Goal: Navigation & Orientation: Find specific page/section

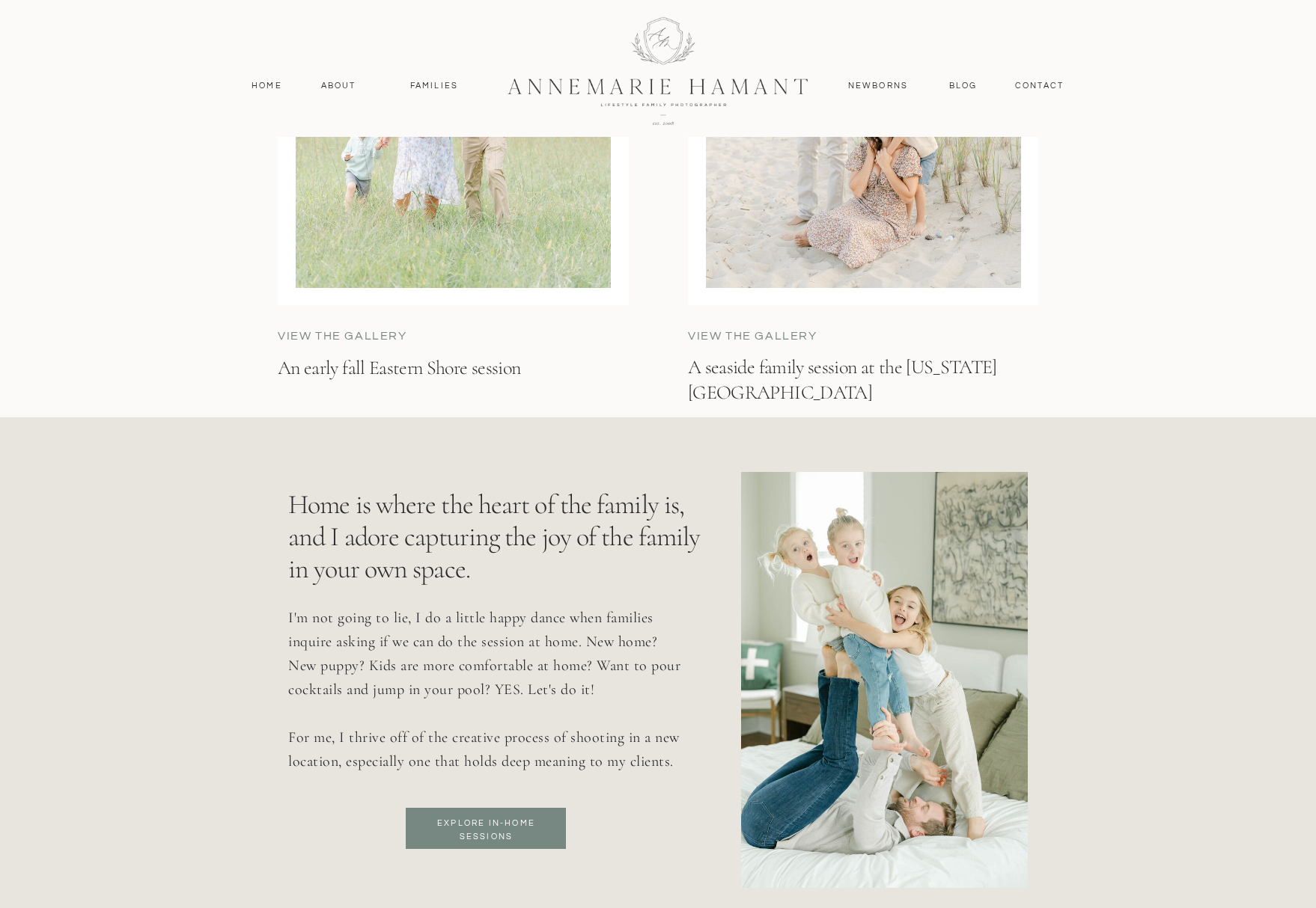
scroll to position [5014, 0]
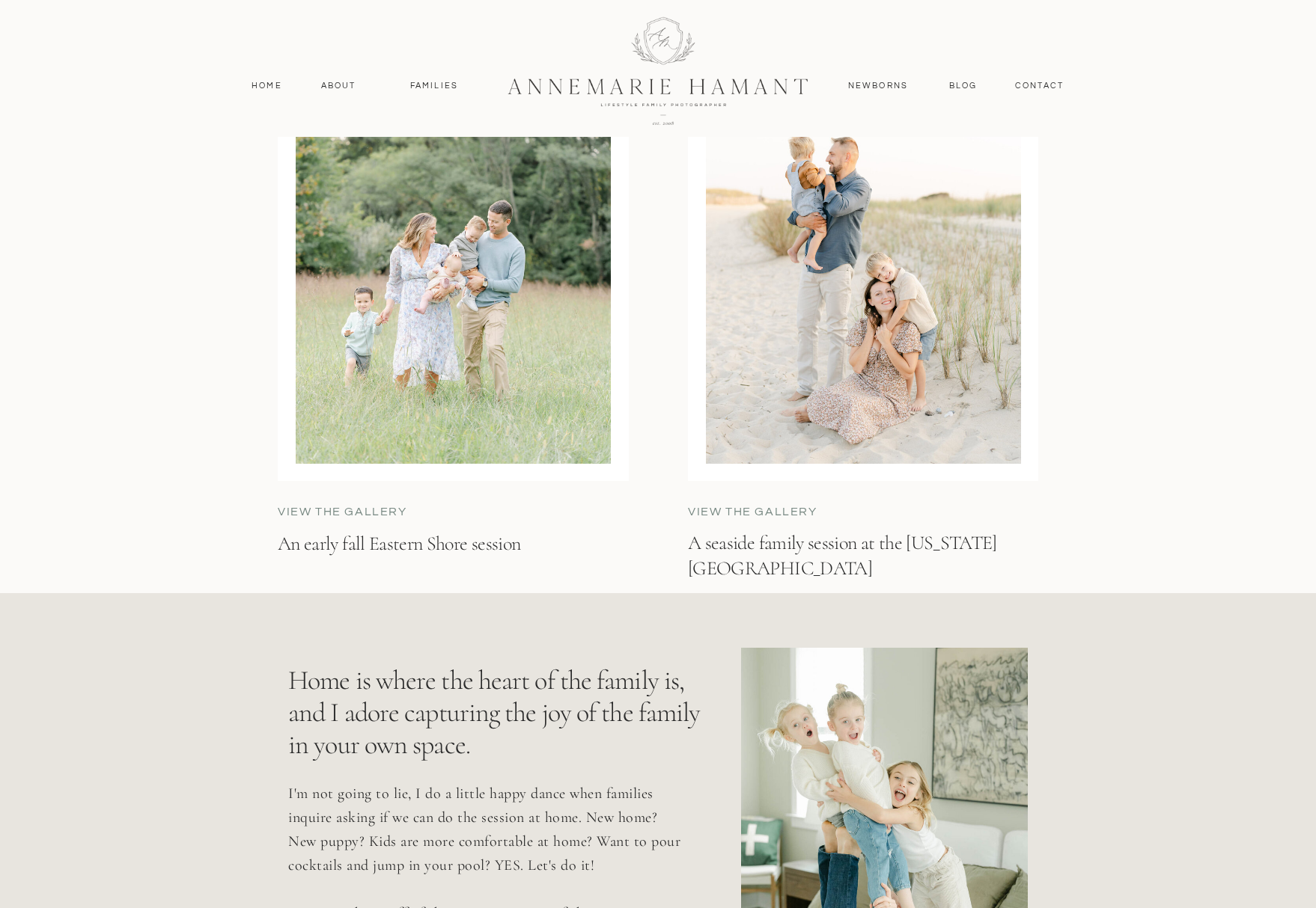
click at [870, 363] on div at bounding box center [863, 259] width 315 height 409
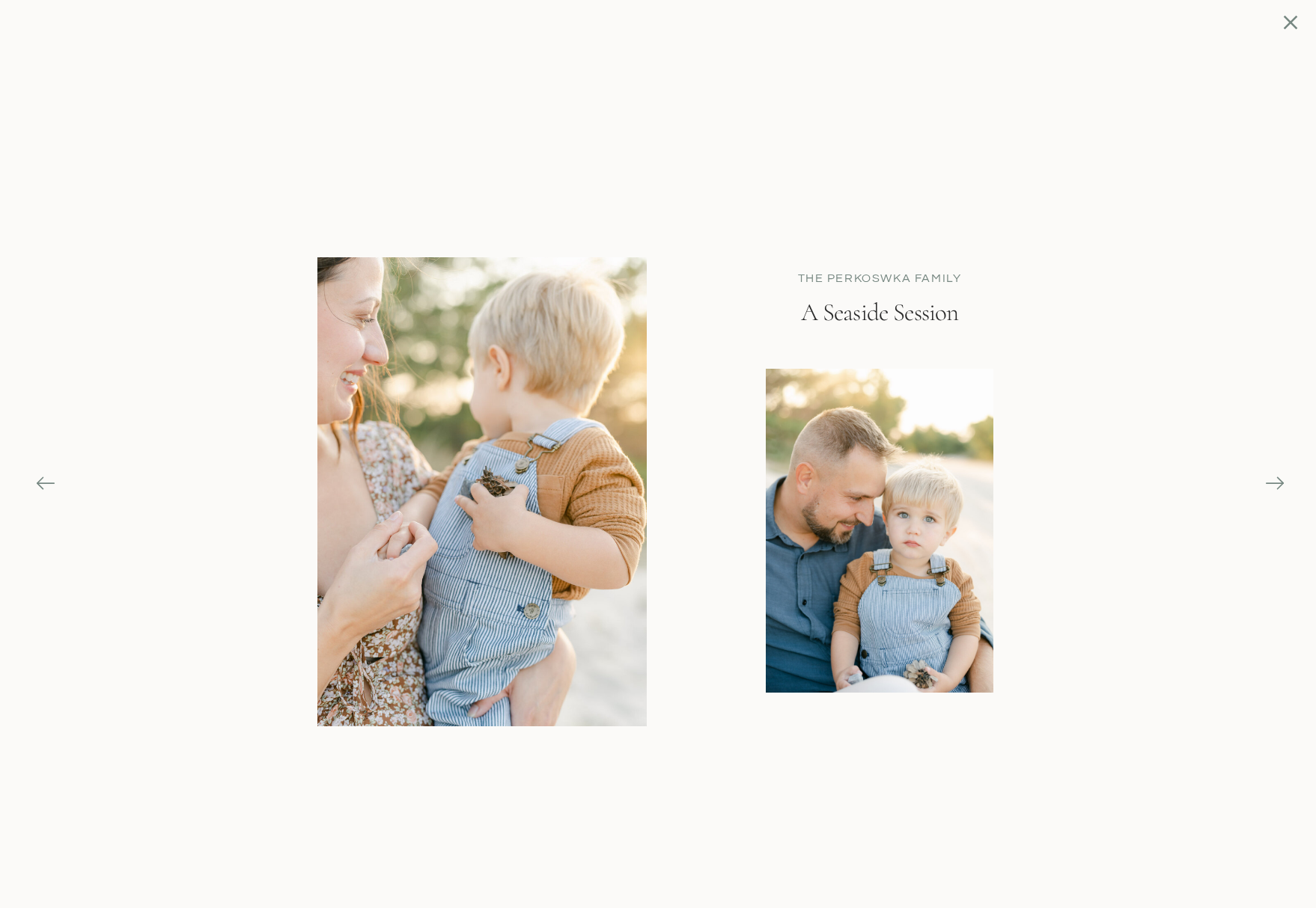
scroll to position [4907, 0]
click at [1270, 479] on icon at bounding box center [1274, 483] width 21 height 21
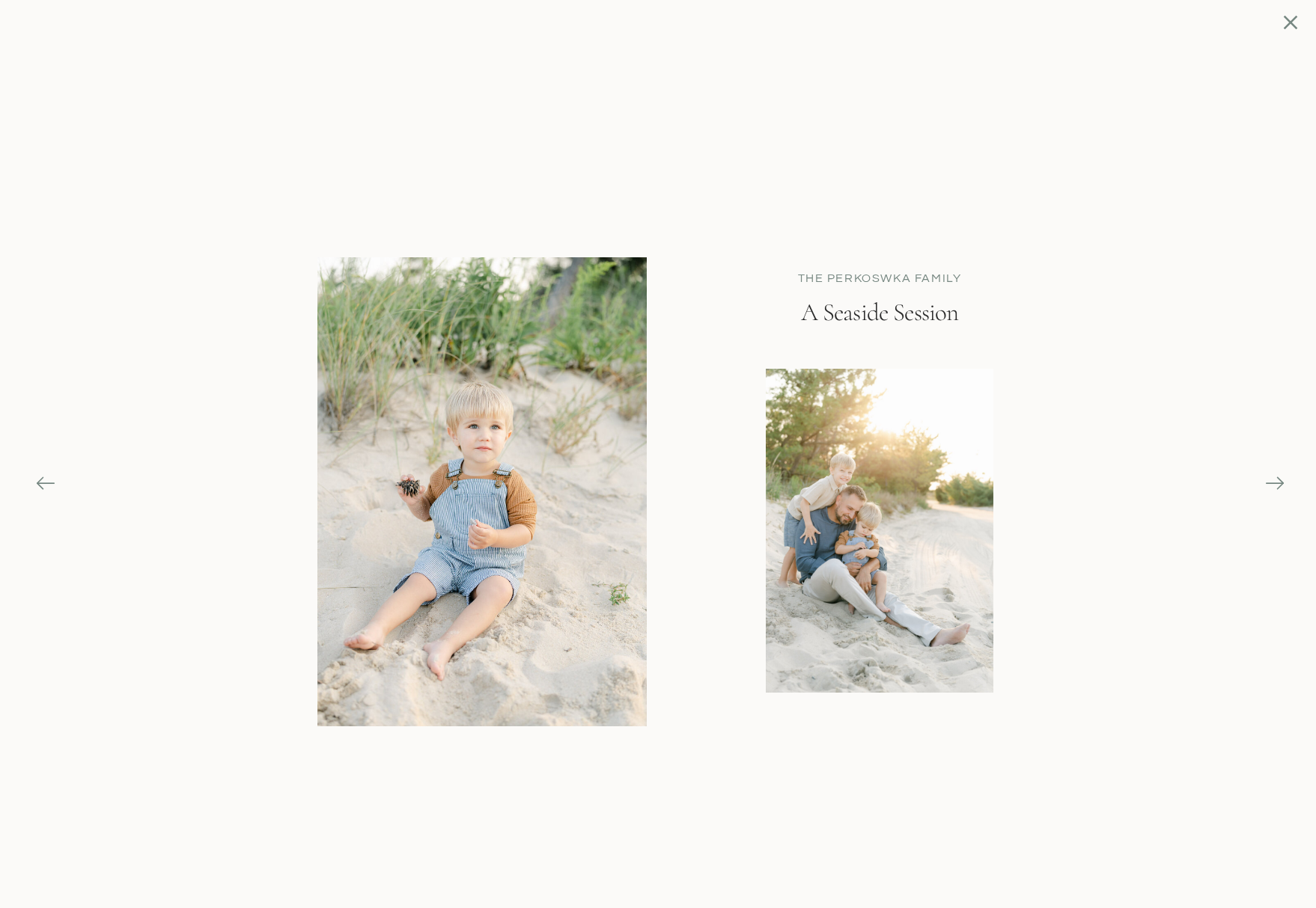
click at [1272, 479] on icon at bounding box center [1274, 483] width 21 height 21
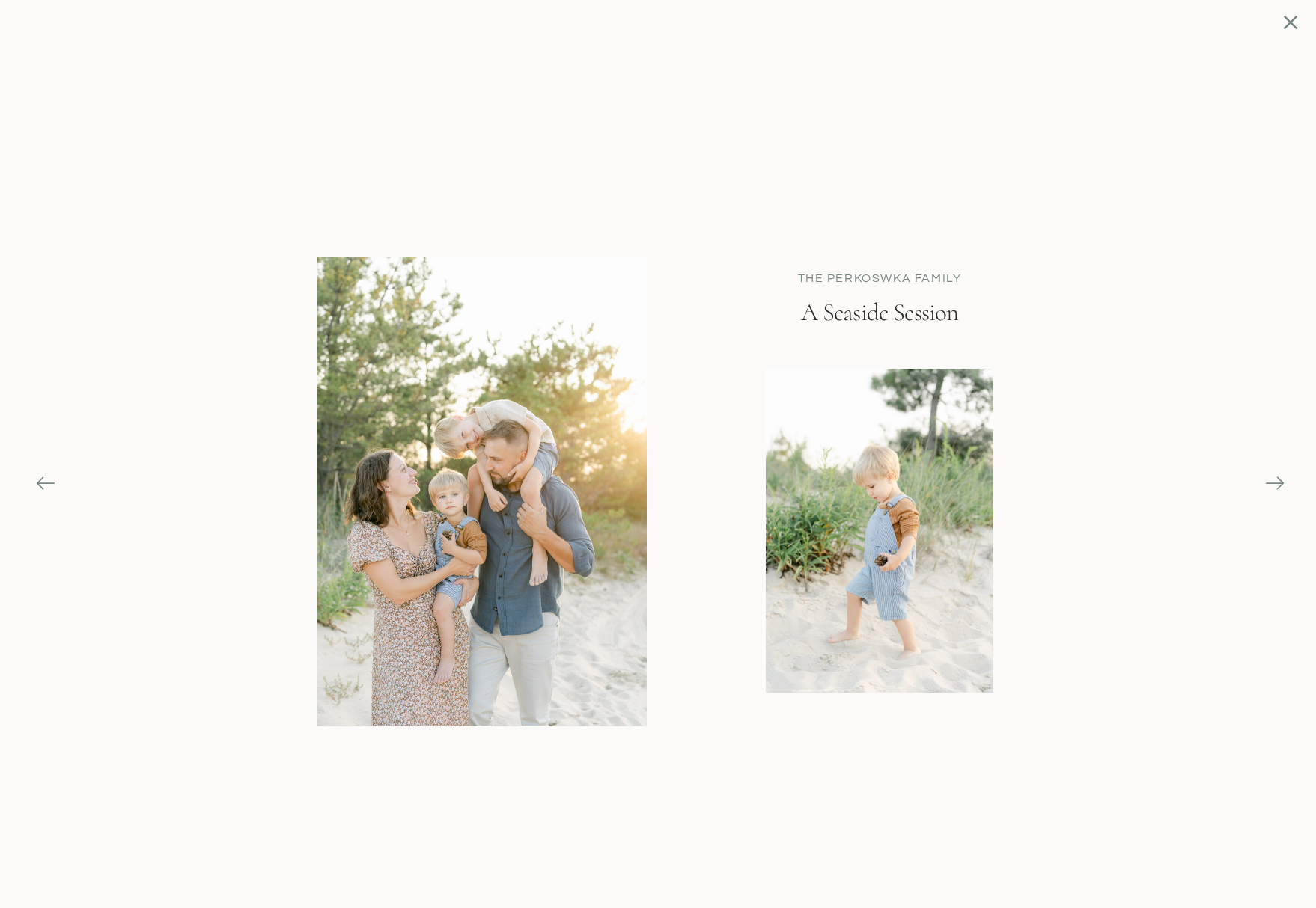
click at [1272, 479] on icon at bounding box center [1274, 483] width 21 height 21
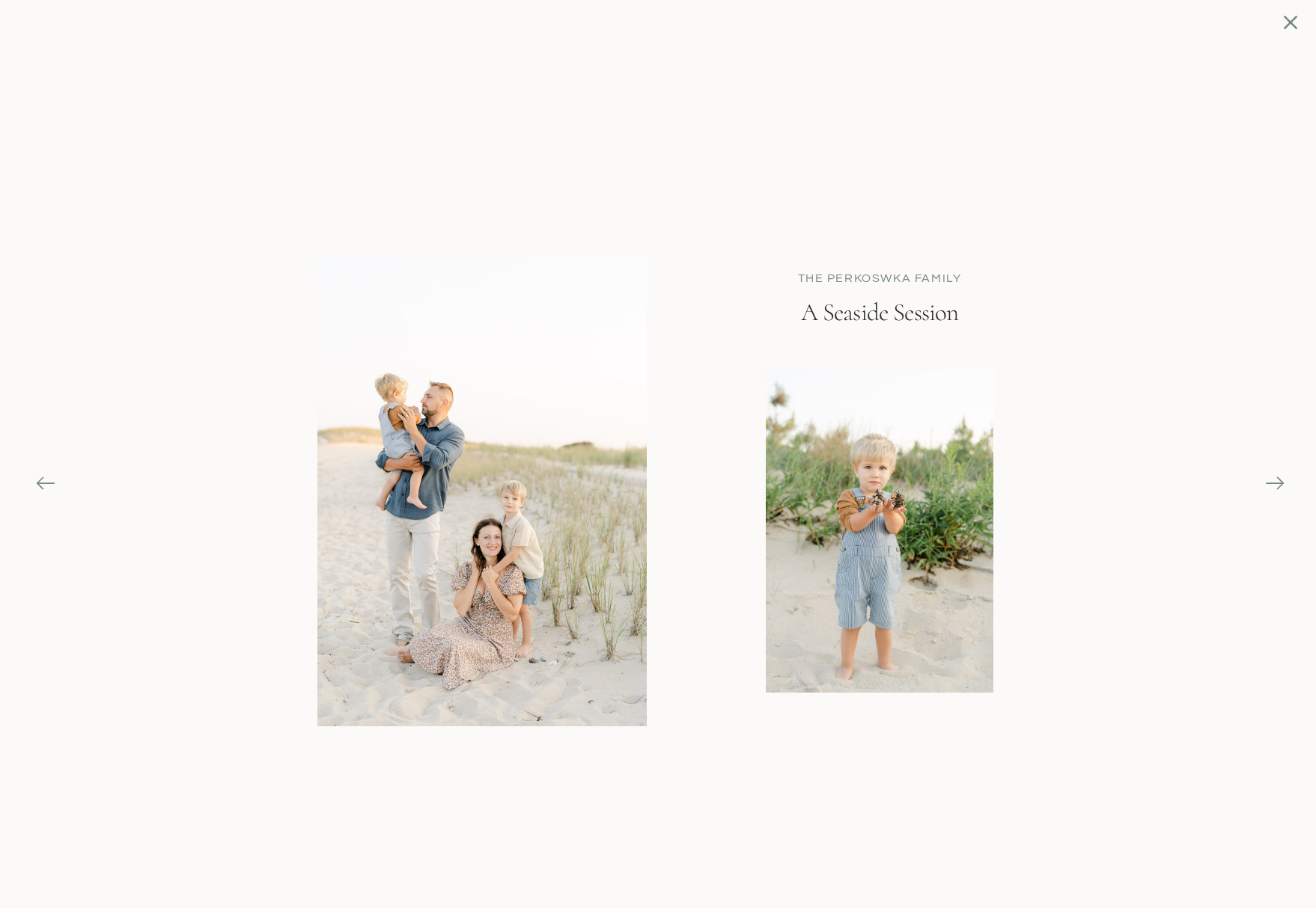
click at [1272, 479] on icon at bounding box center [1274, 483] width 21 height 21
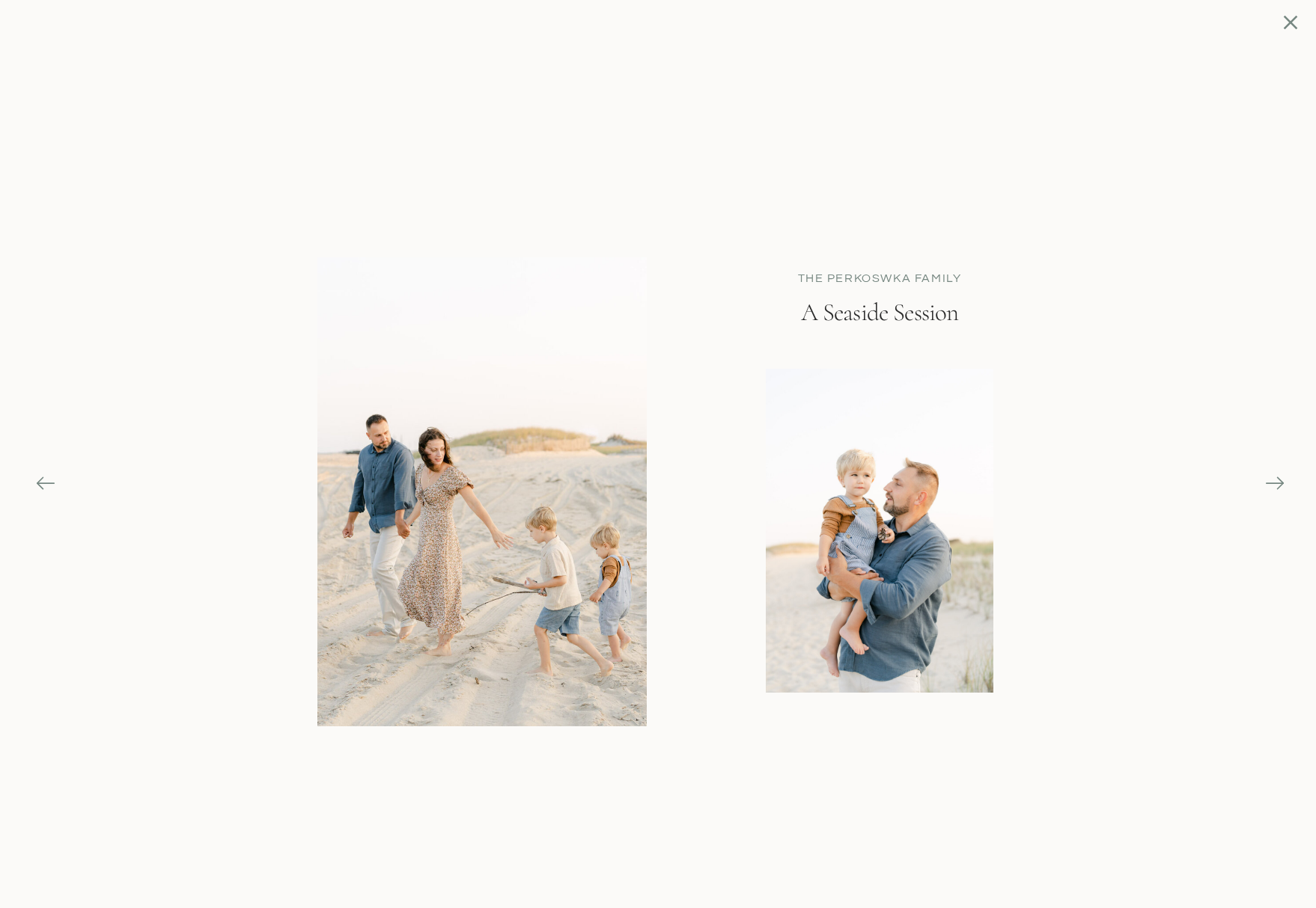
click at [1272, 479] on icon at bounding box center [1274, 483] width 21 height 21
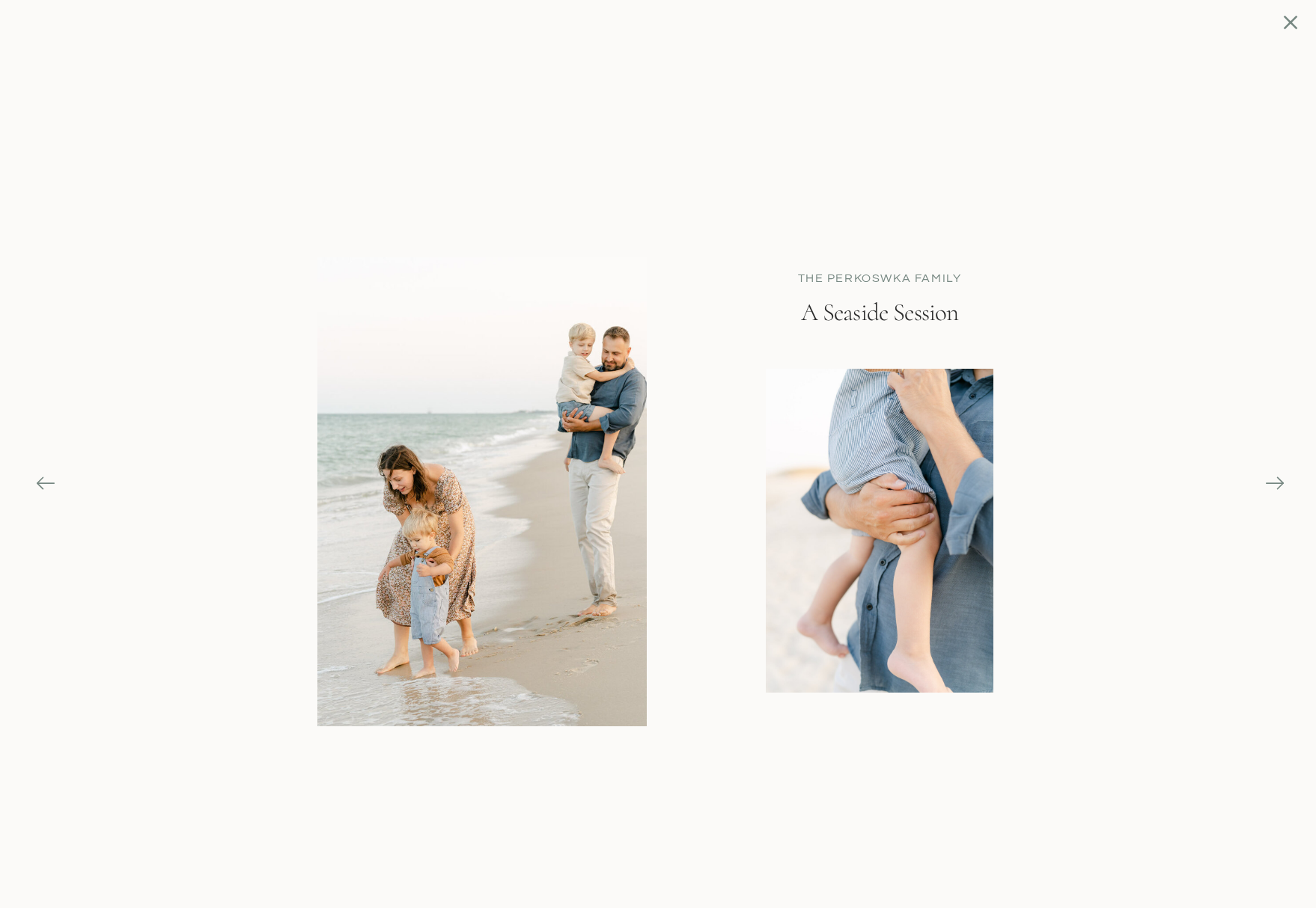
click at [1272, 479] on icon at bounding box center [1274, 483] width 21 height 21
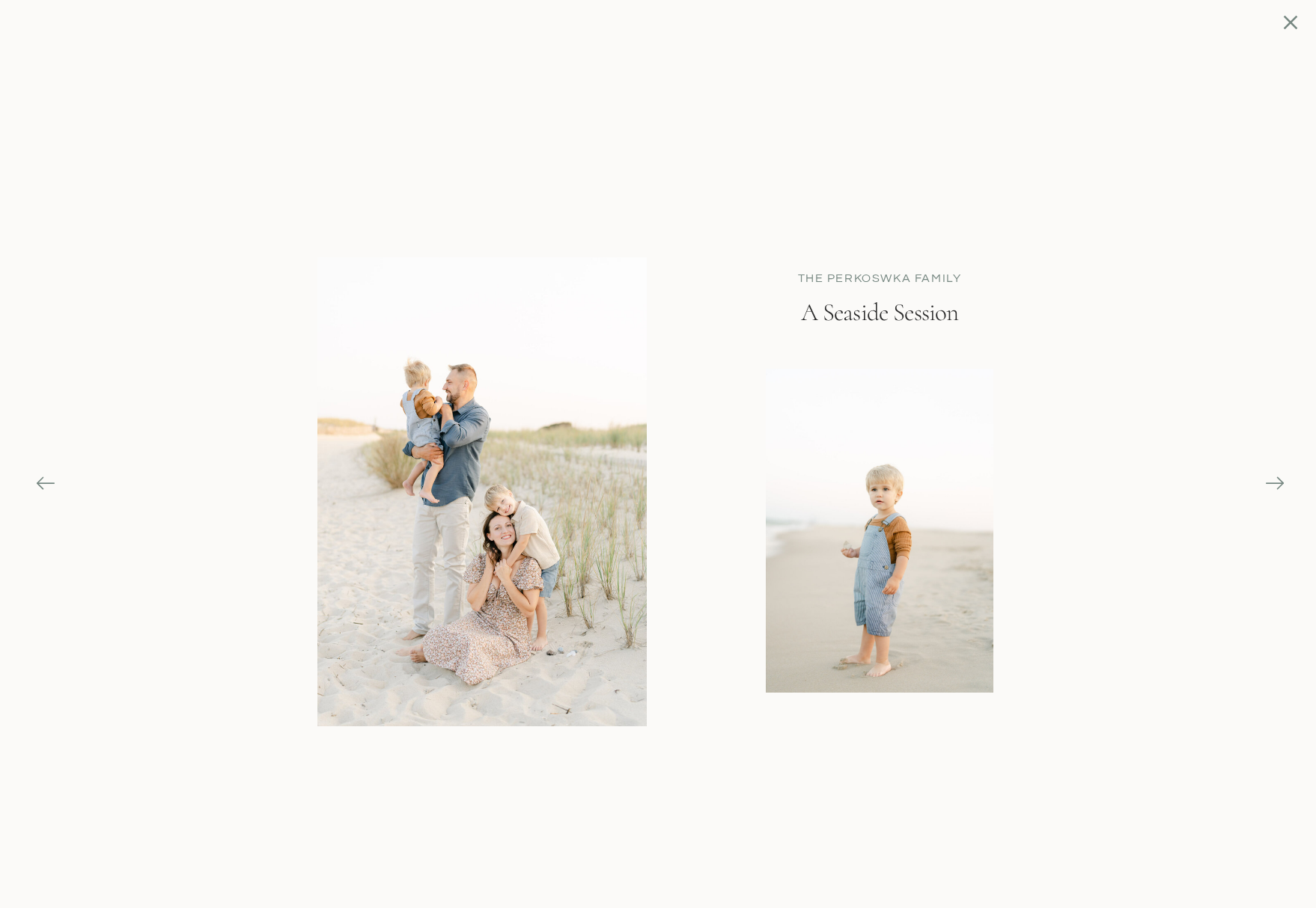
click at [1272, 479] on icon at bounding box center [1274, 483] width 21 height 21
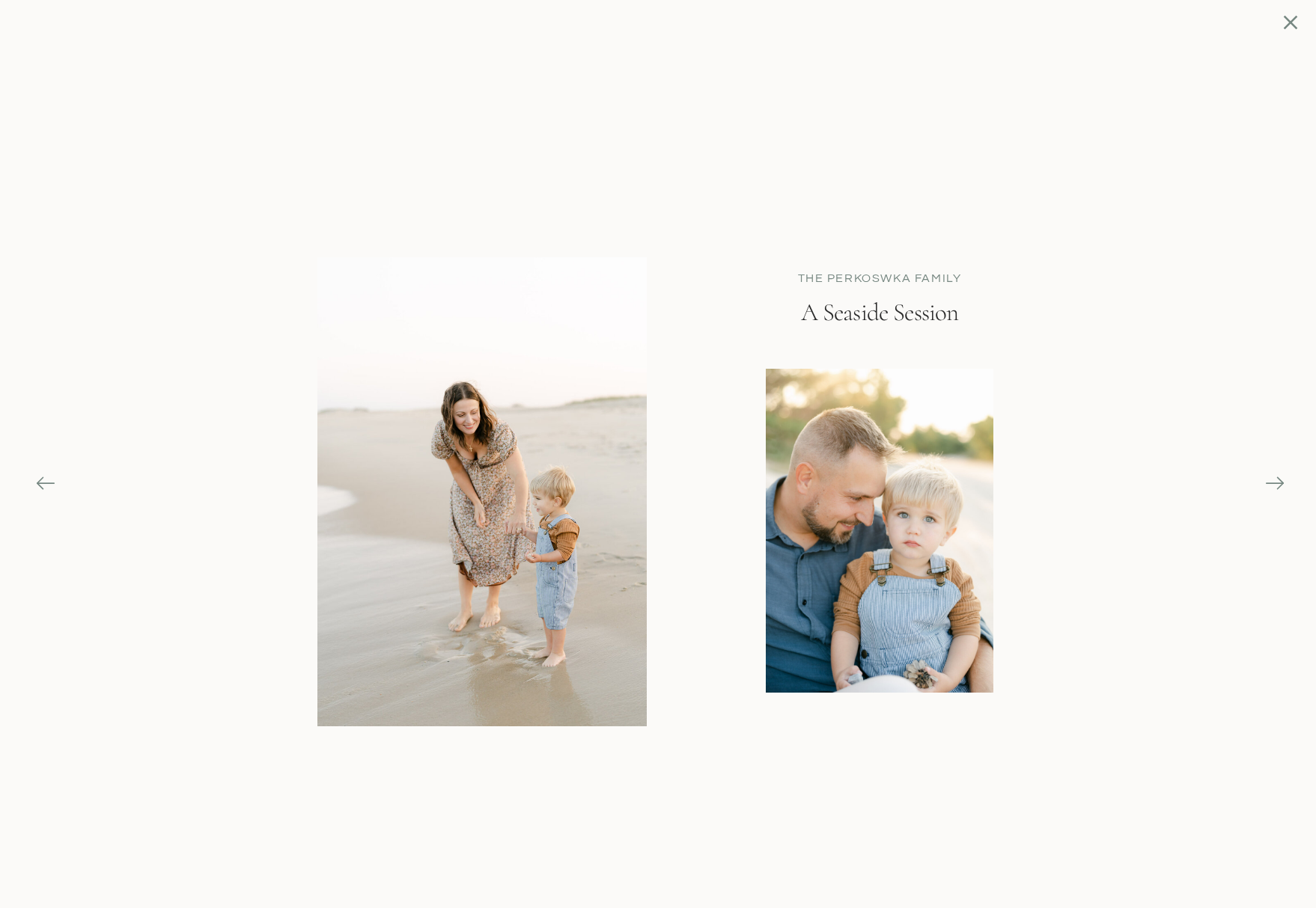
click at [1272, 479] on icon at bounding box center [1274, 483] width 21 height 21
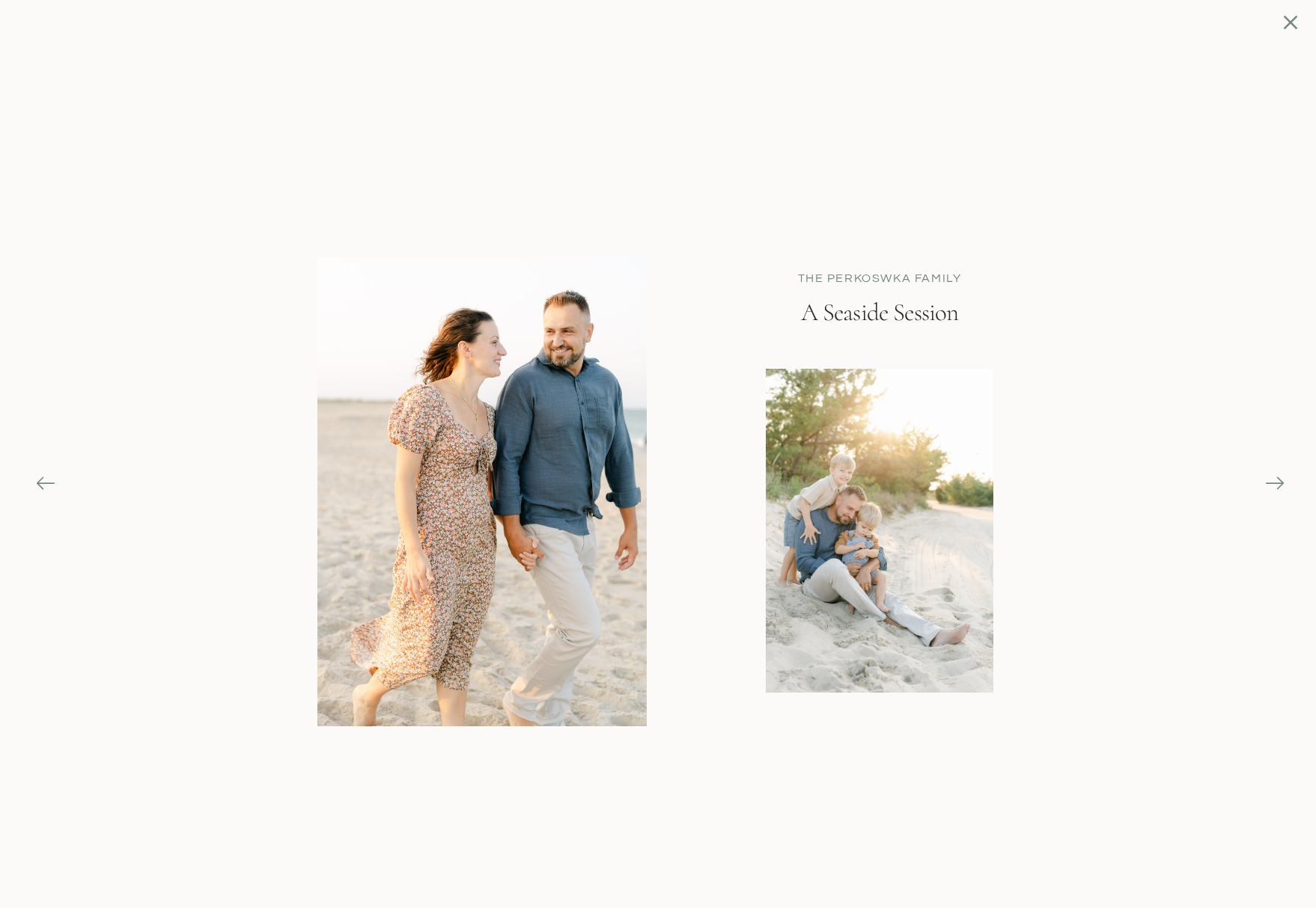
click at [1272, 479] on icon at bounding box center [1274, 483] width 21 height 21
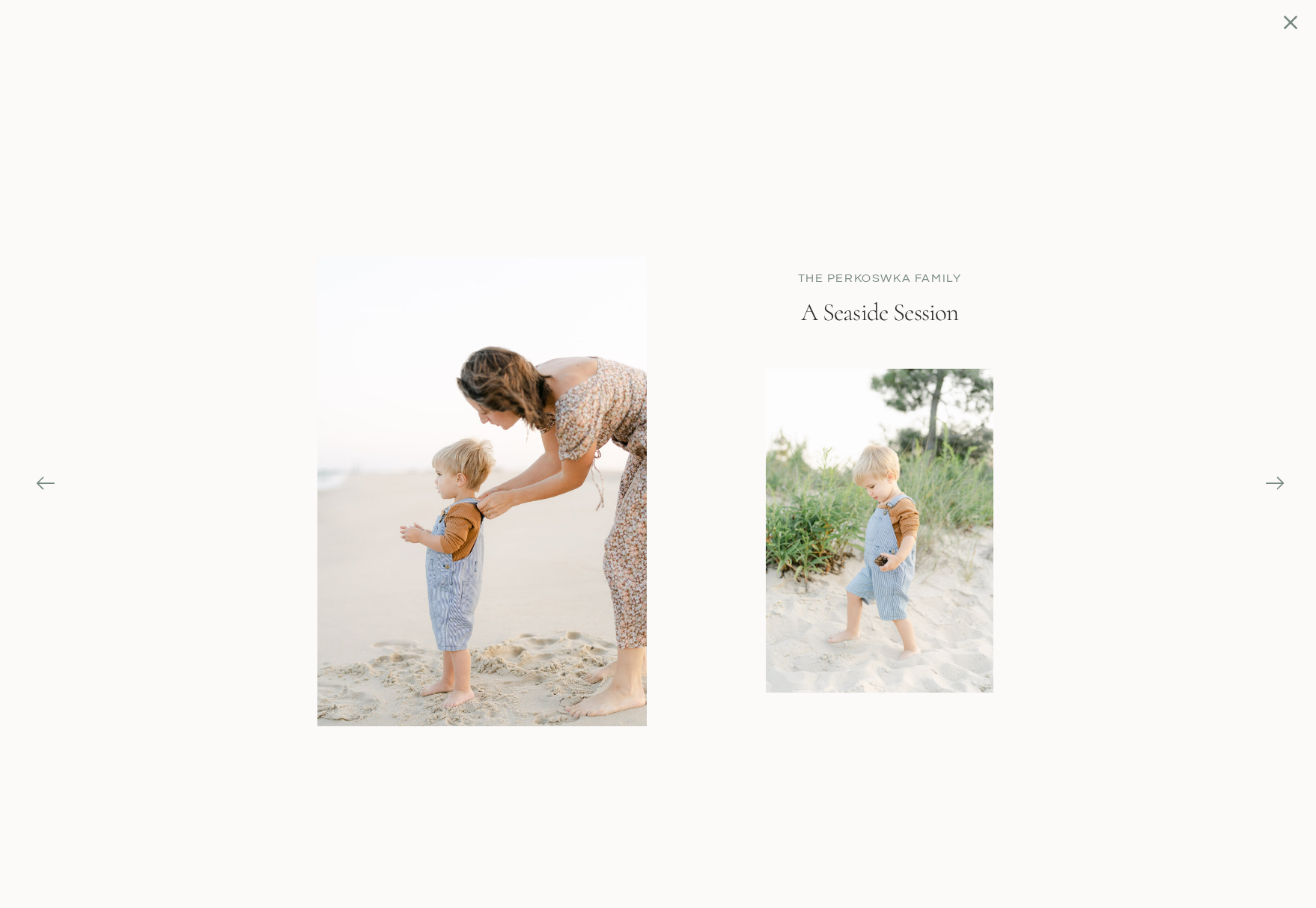
click at [1272, 479] on icon at bounding box center [1274, 483] width 21 height 21
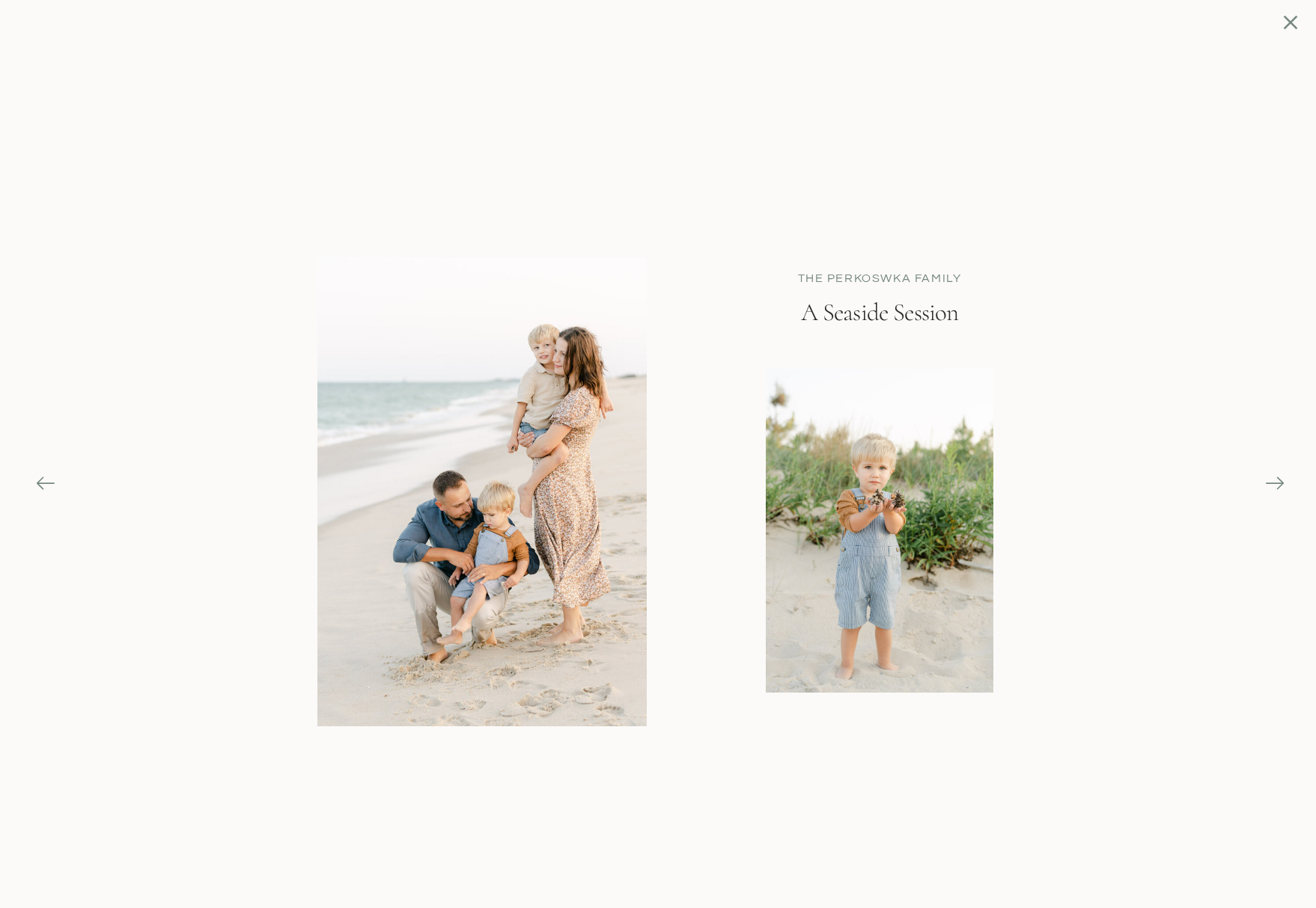
click at [1272, 479] on icon at bounding box center [1274, 483] width 21 height 21
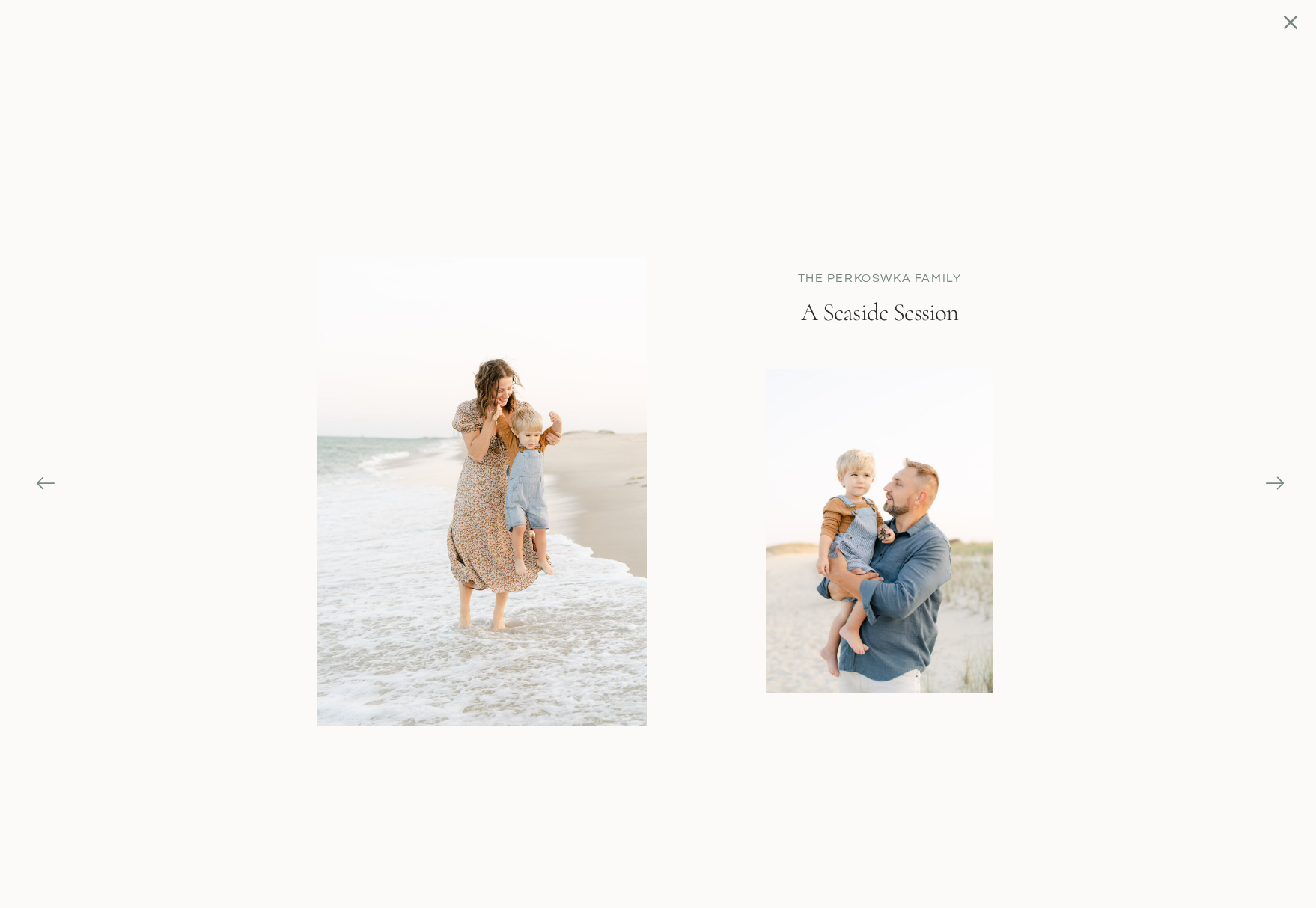
click at [1272, 479] on icon at bounding box center [1274, 483] width 21 height 21
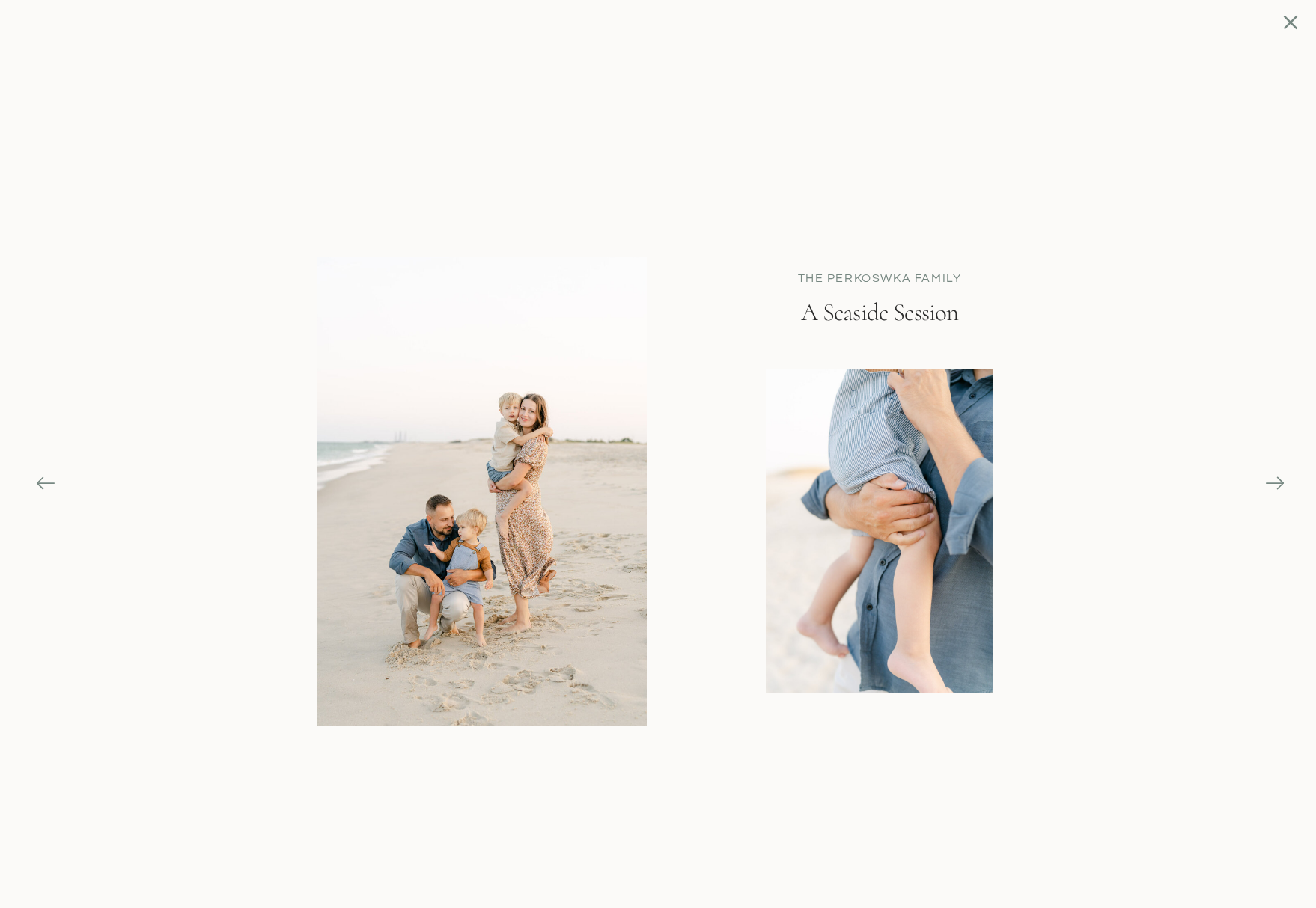
click at [1272, 479] on icon at bounding box center [1274, 483] width 21 height 21
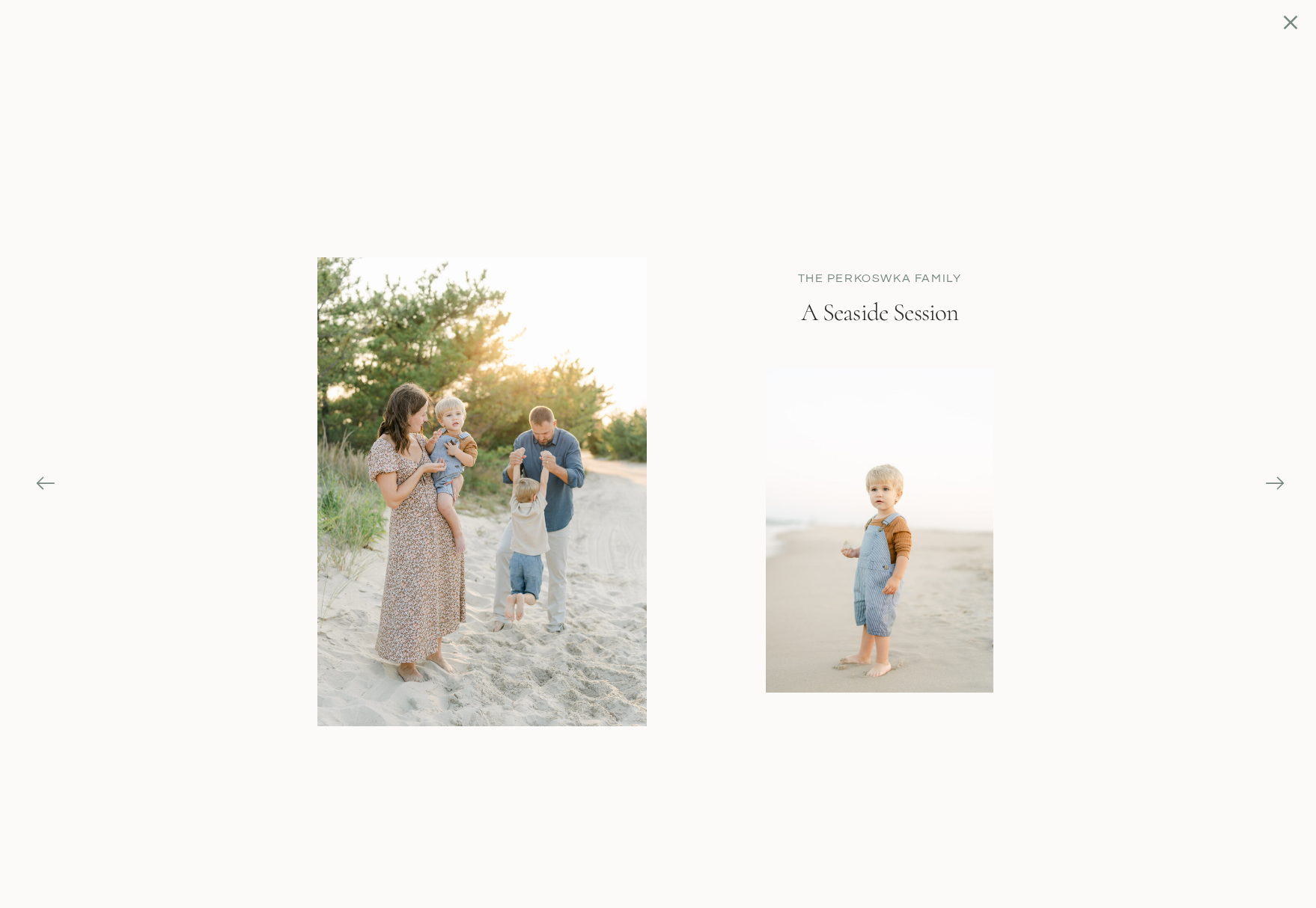
click at [1272, 479] on icon at bounding box center [1274, 483] width 21 height 21
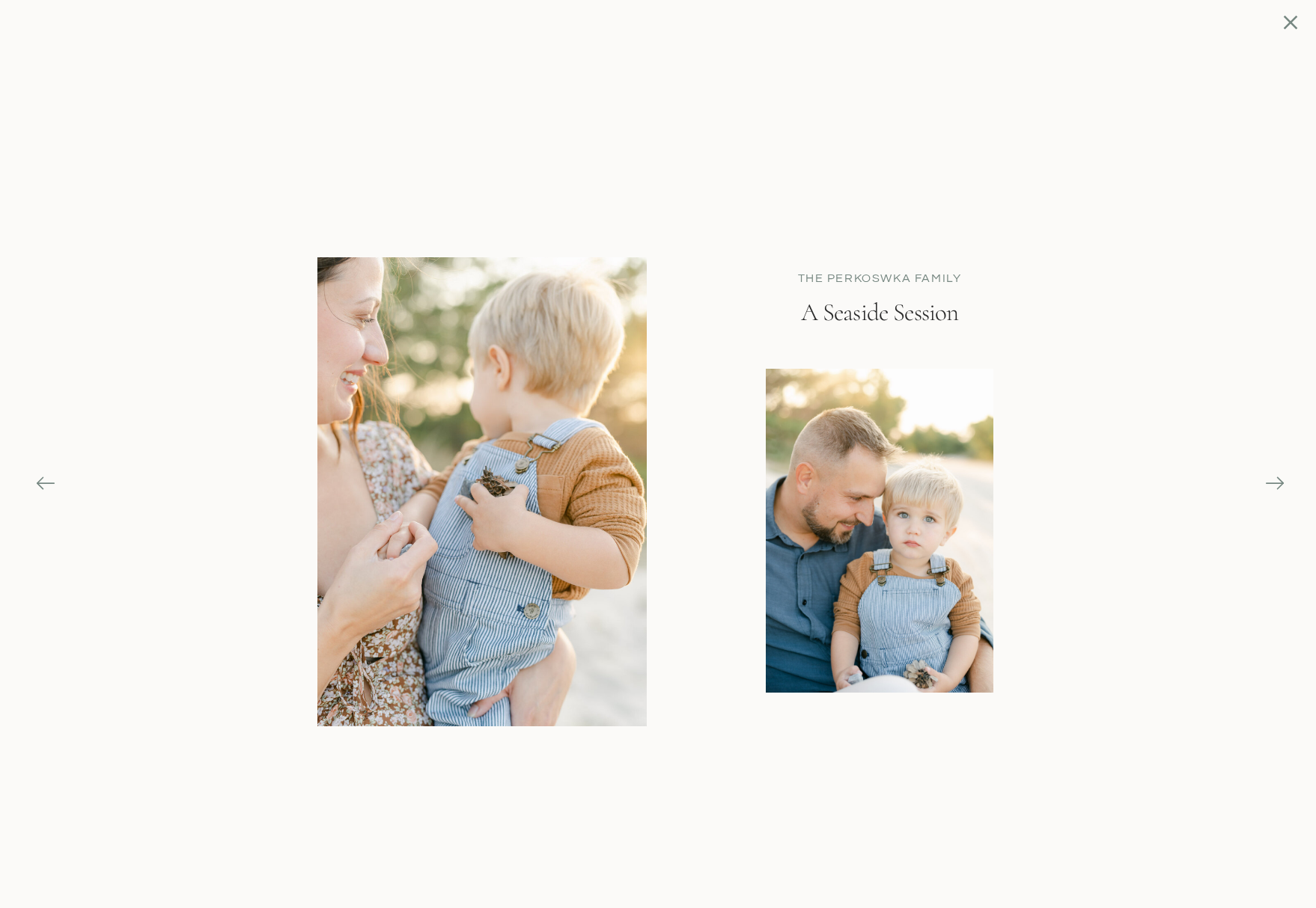
click at [1272, 479] on icon at bounding box center [1274, 483] width 21 height 21
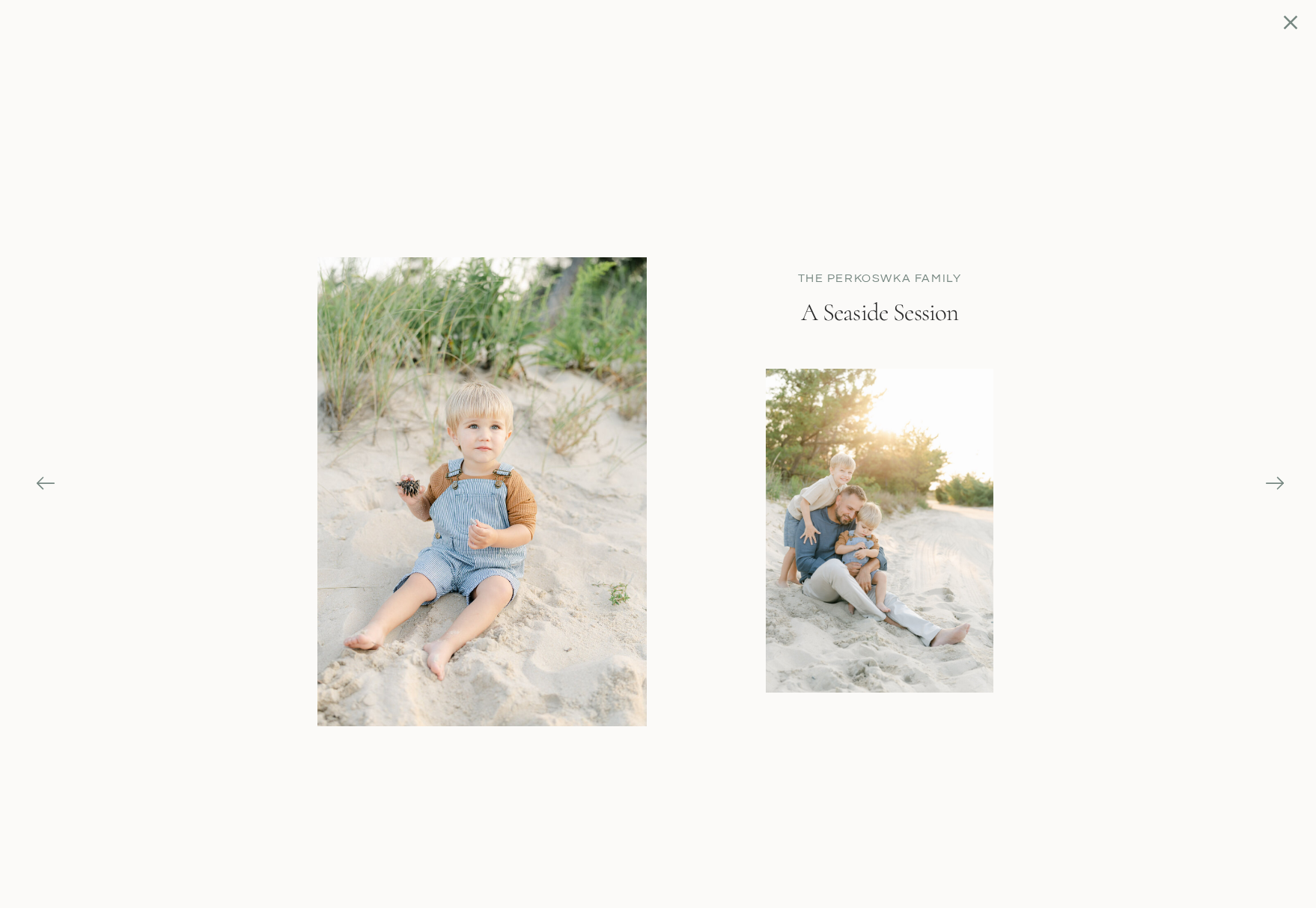
click at [1272, 479] on icon at bounding box center [1274, 483] width 21 height 21
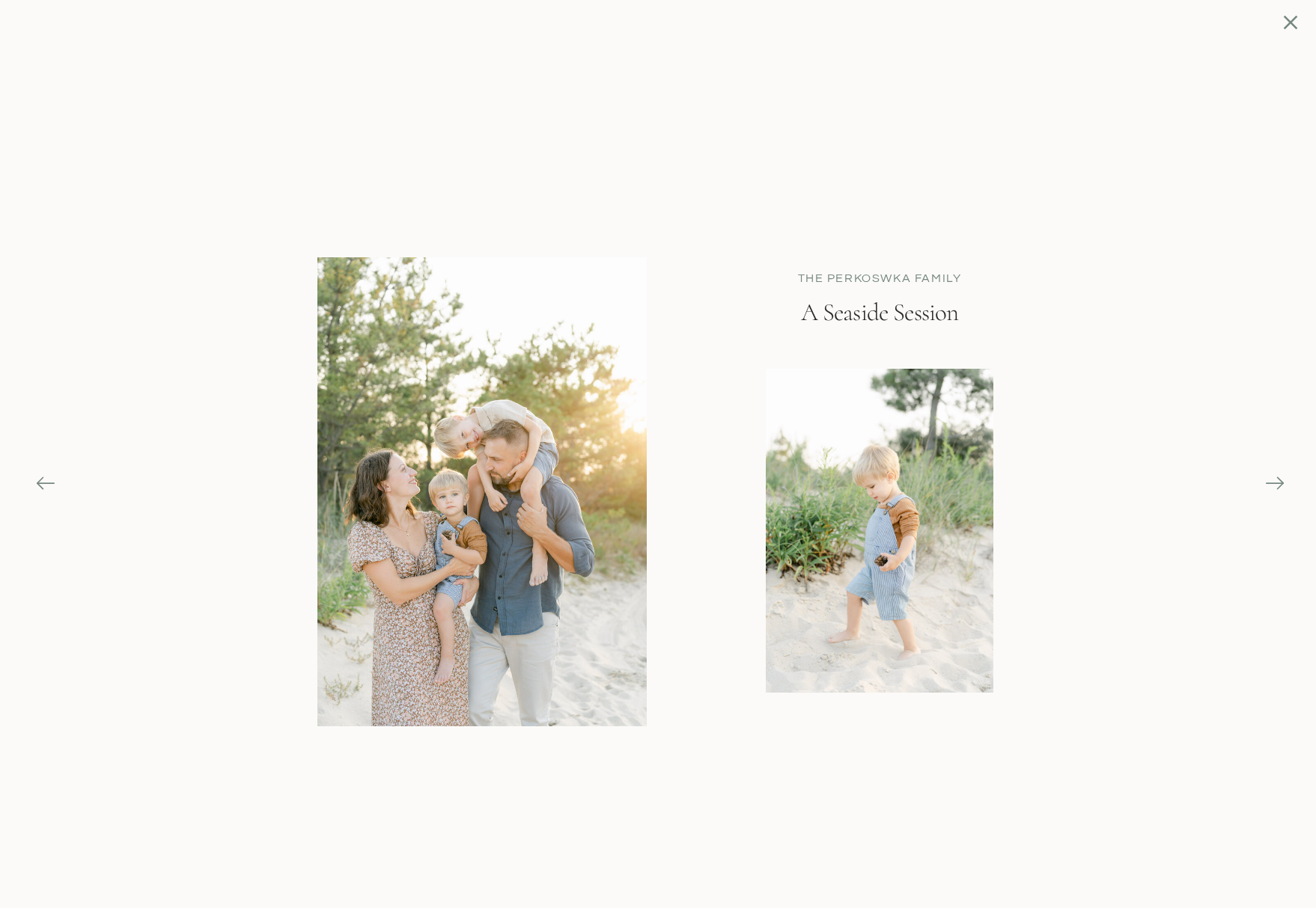
click at [1272, 479] on icon at bounding box center [1274, 483] width 21 height 21
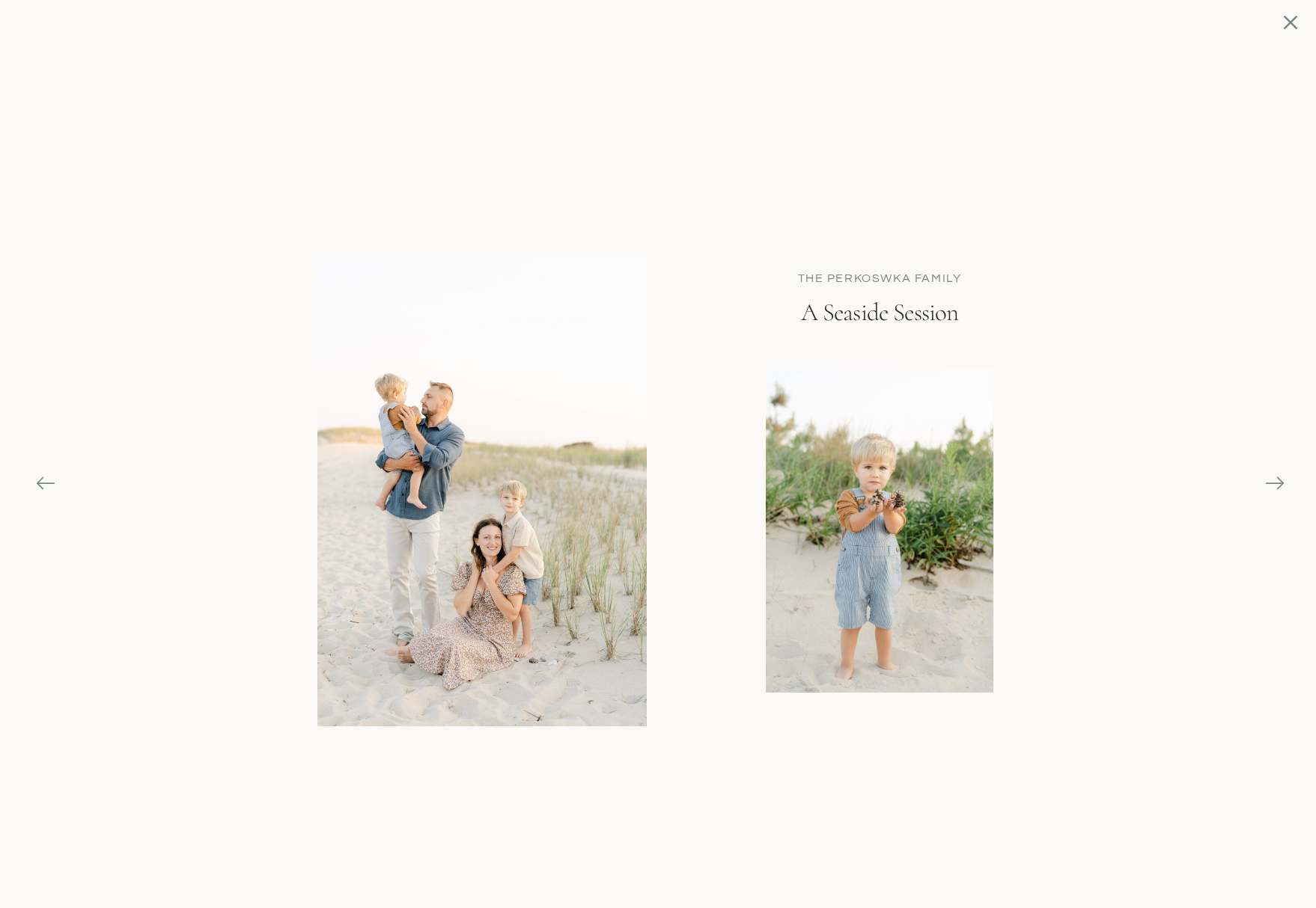
click at [1272, 479] on icon at bounding box center [1274, 483] width 21 height 21
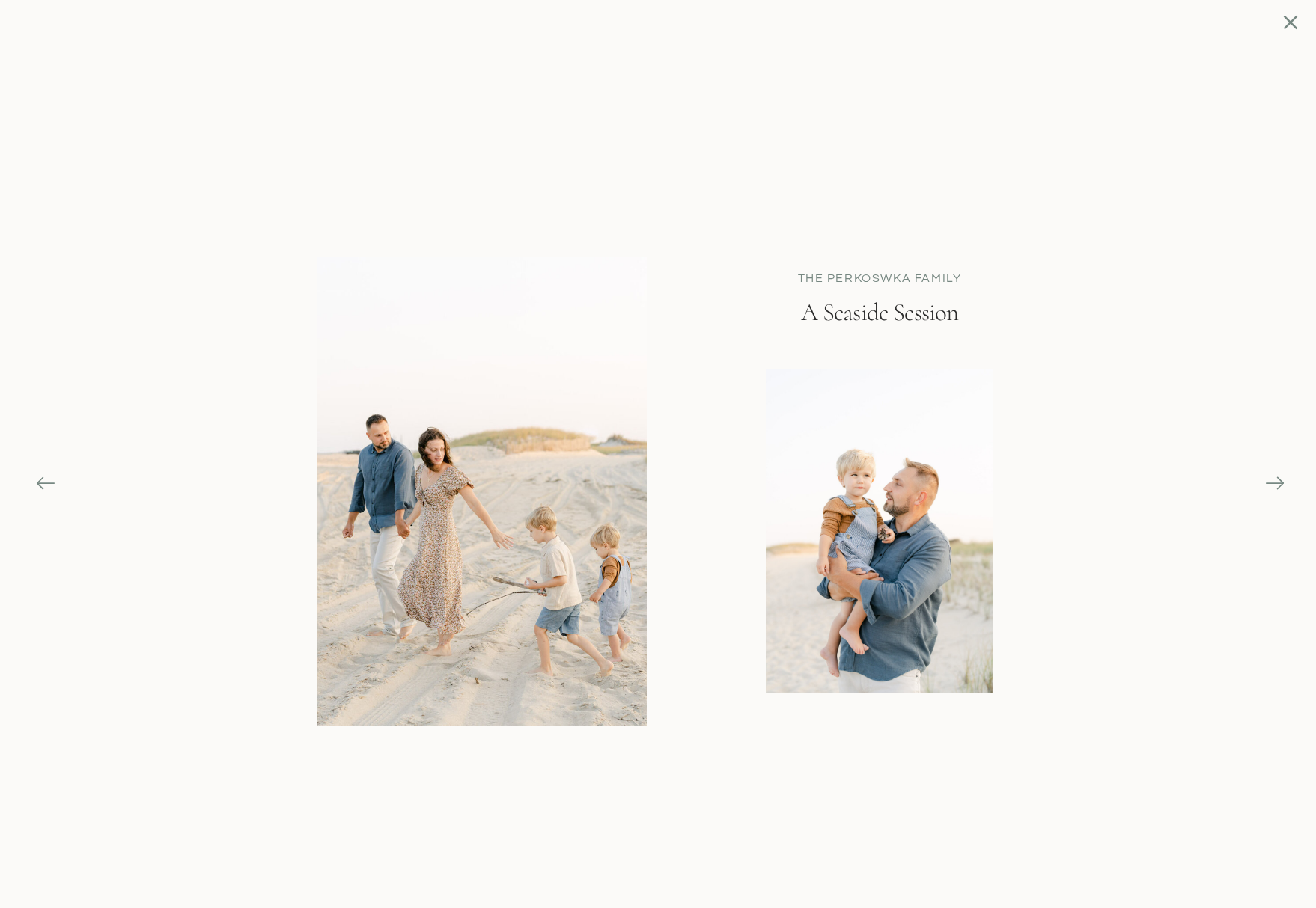
click at [1272, 479] on icon at bounding box center [1274, 483] width 21 height 21
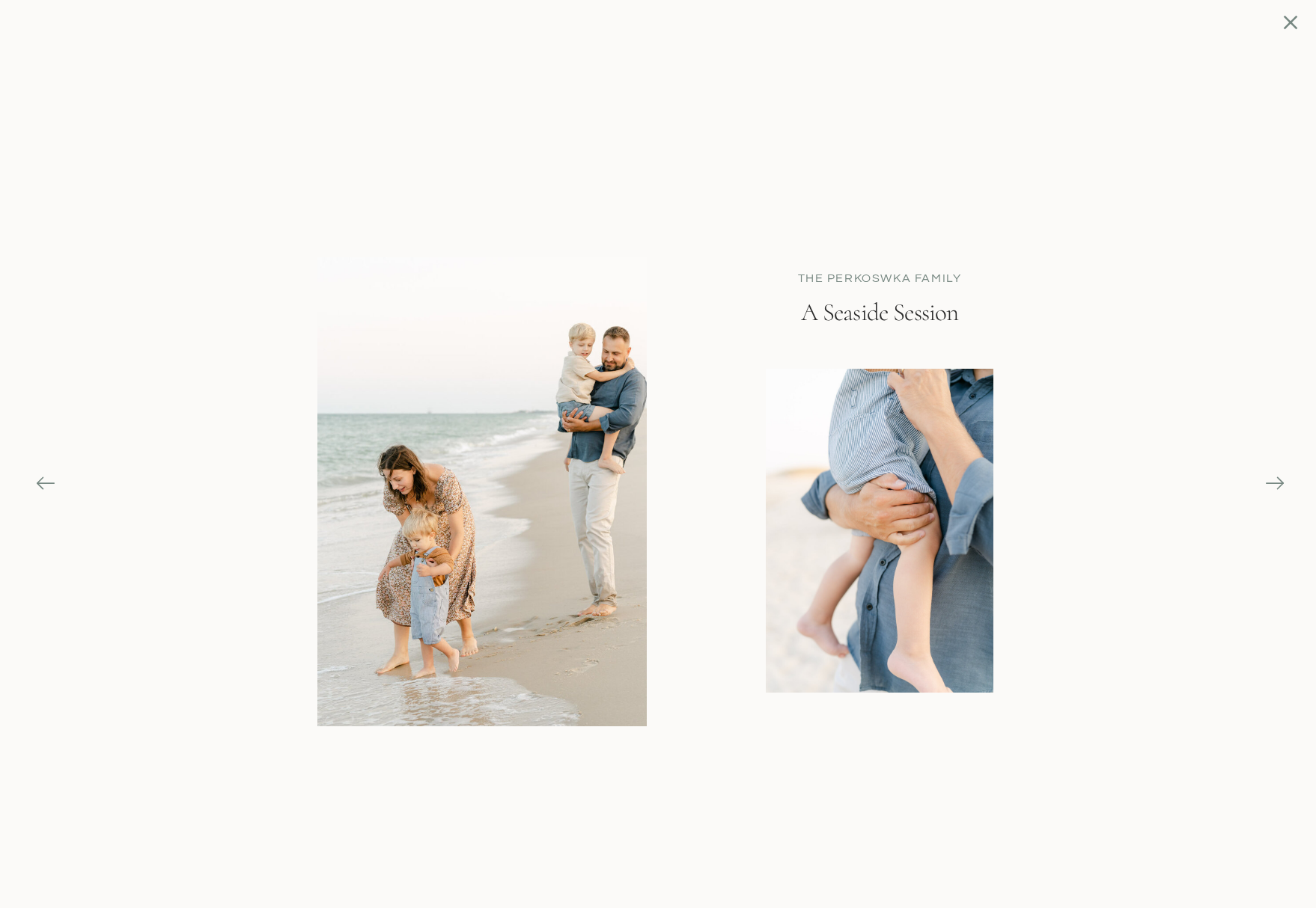
click at [1272, 479] on icon at bounding box center [1274, 483] width 21 height 21
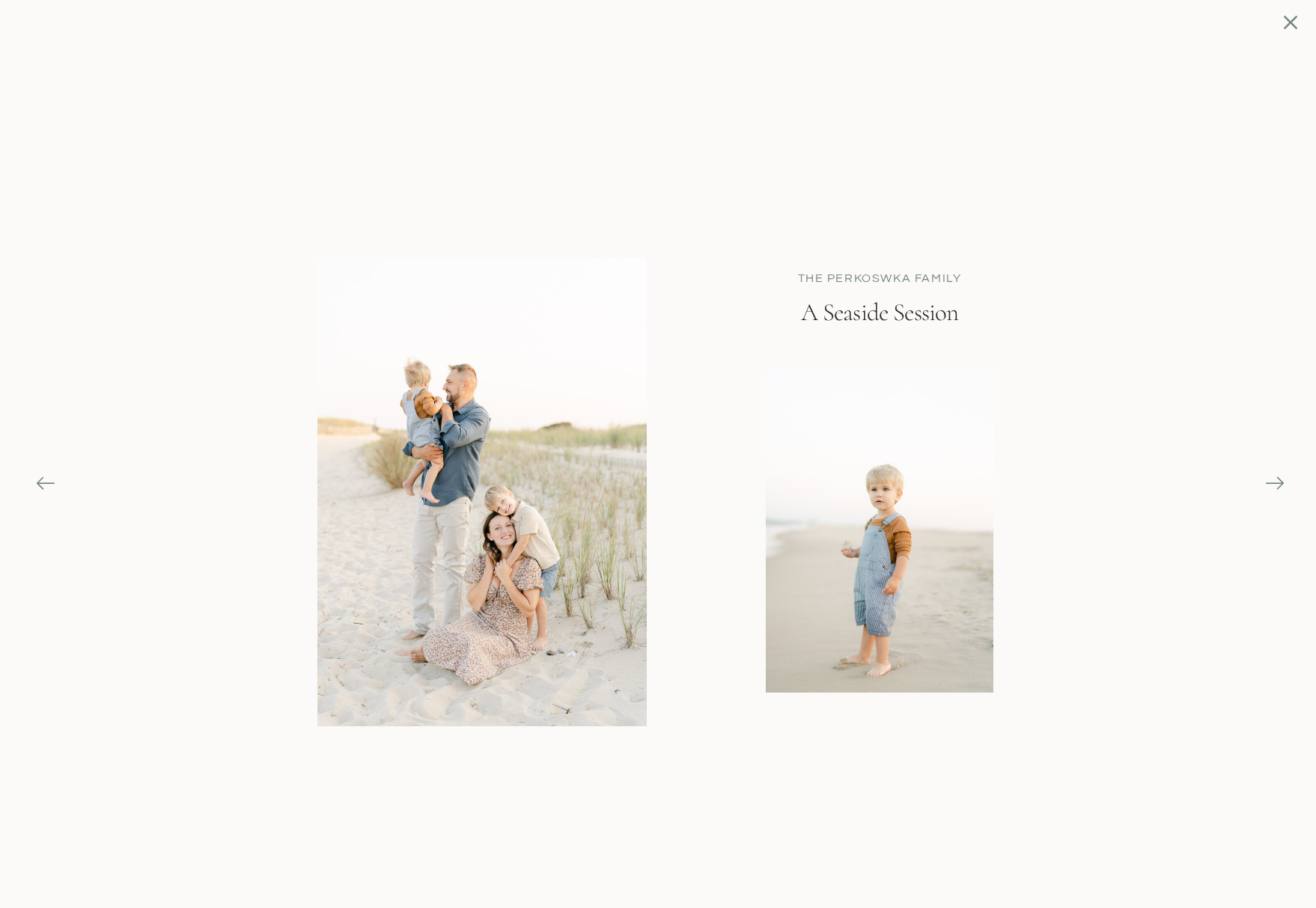
click at [1272, 479] on icon at bounding box center [1274, 483] width 21 height 21
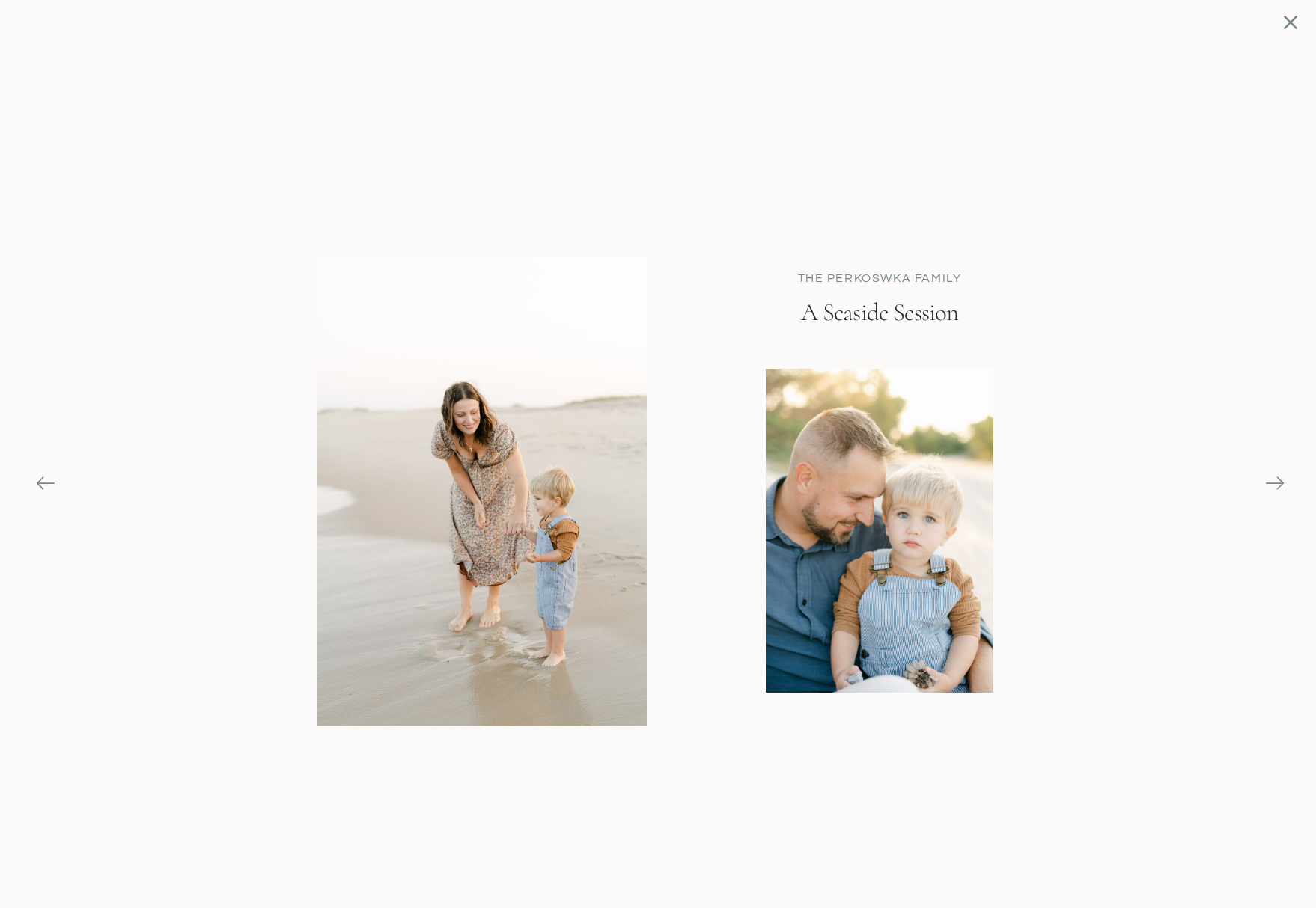
click at [1272, 479] on icon at bounding box center [1274, 483] width 21 height 21
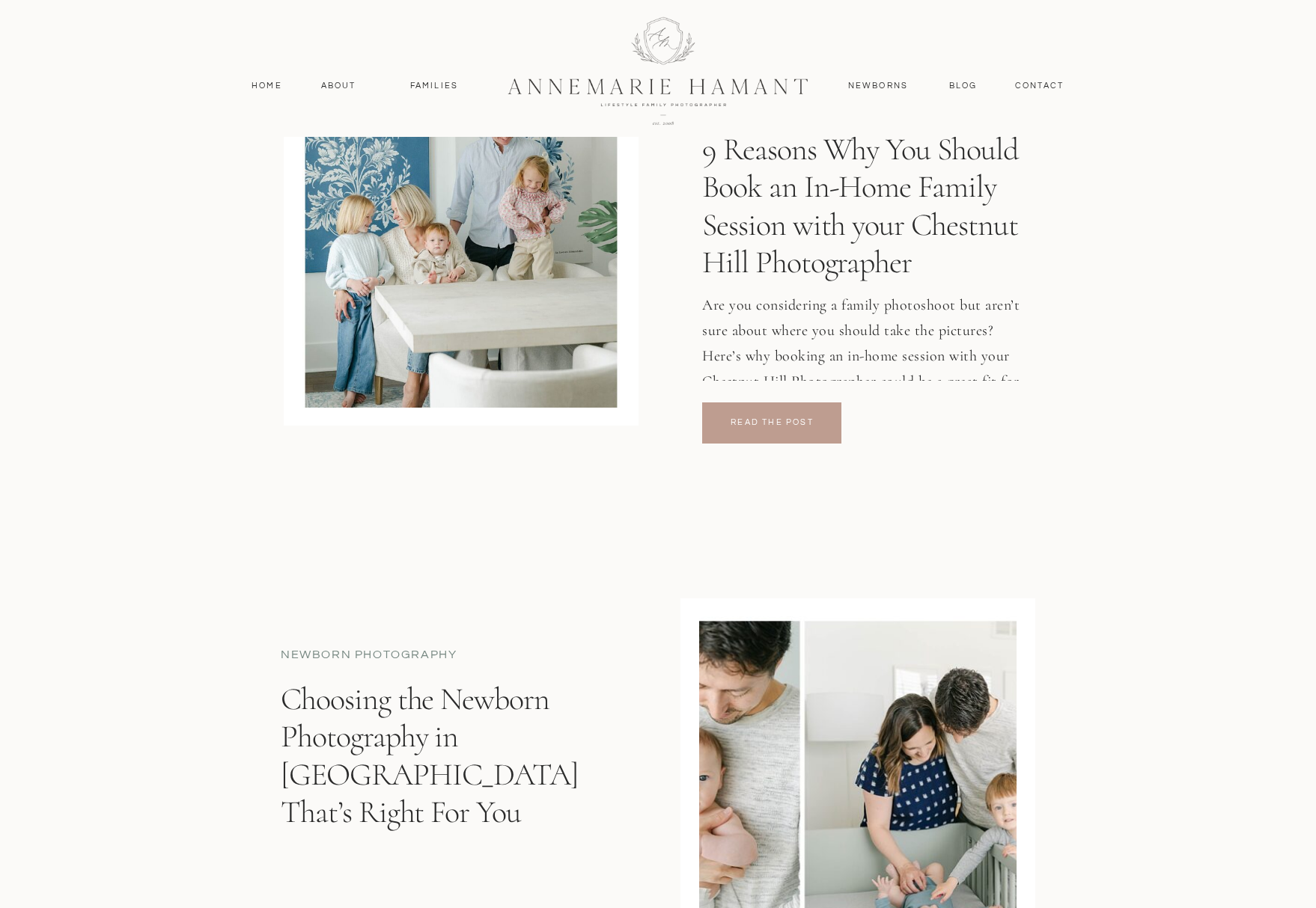
scroll to position [3604, 0]
